Goal: Task Accomplishment & Management: Complete application form

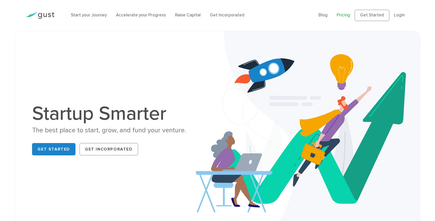
click at [338, 16] on link "Pricing" at bounding box center [343, 15] width 13 height 5
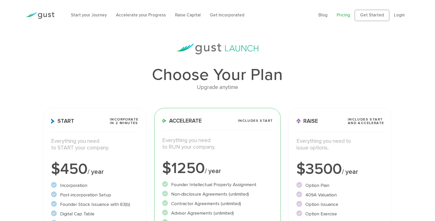
click at [222, 92] on div "Upgrade anytime" at bounding box center [217, 87] width 349 height 9
click at [206, 51] on img at bounding box center [217, 49] width 82 height 11
click at [355, 17] on link "Get Started" at bounding box center [372, 15] width 35 height 11
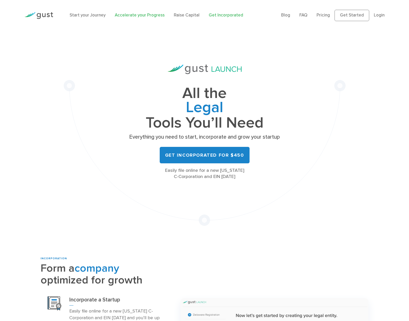
click at [159, 17] on link "Accelerate your Progress" at bounding box center [140, 15] width 50 height 5
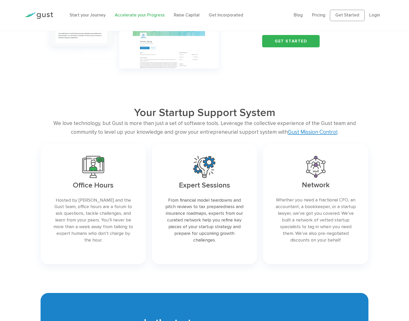
scroll to position [777, 0]
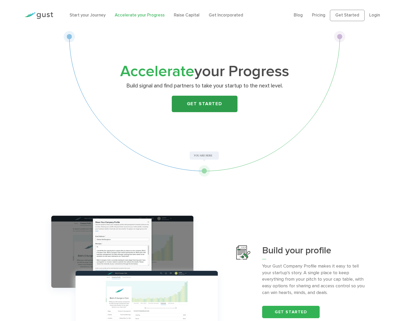
click at [205, 103] on link "Get Started" at bounding box center [205, 104] width 66 height 16
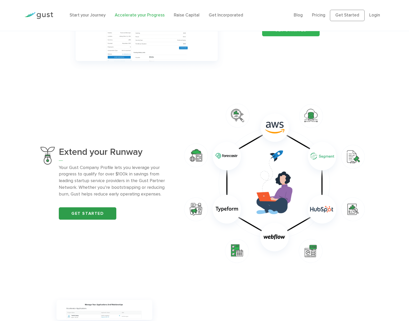
scroll to position [443, 0]
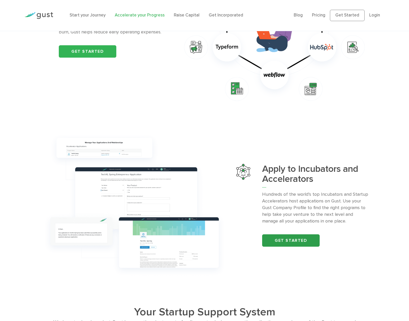
click at [309, 240] on link "Get started" at bounding box center [291, 240] width 58 height 12
